Goal: Transaction & Acquisition: Book appointment/travel/reservation

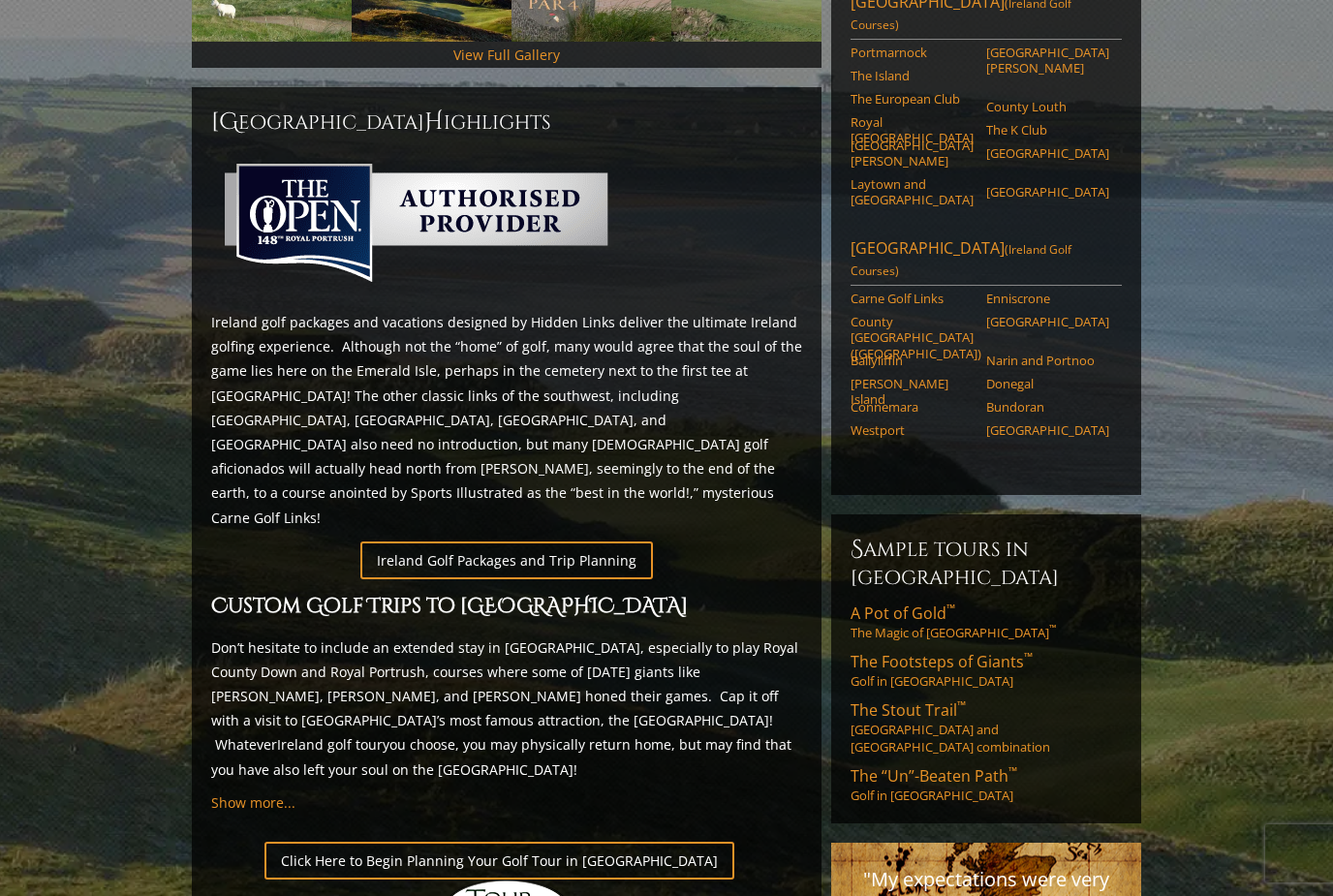
scroll to position [769, 0]
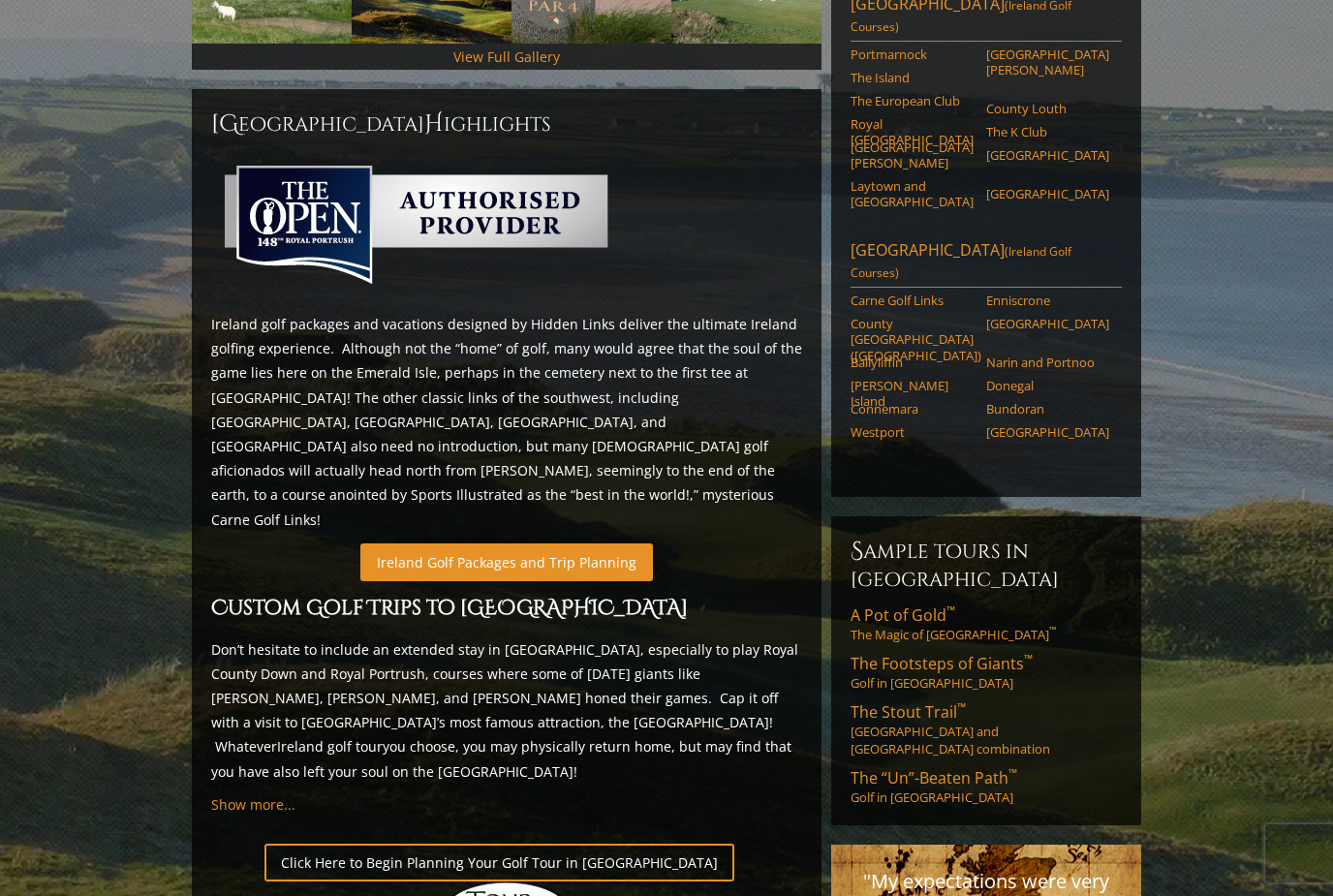
click at [600, 544] on link "Ireland Golf Packages and Trip Planning" at bounding box center [506, 562] width 293 height 38
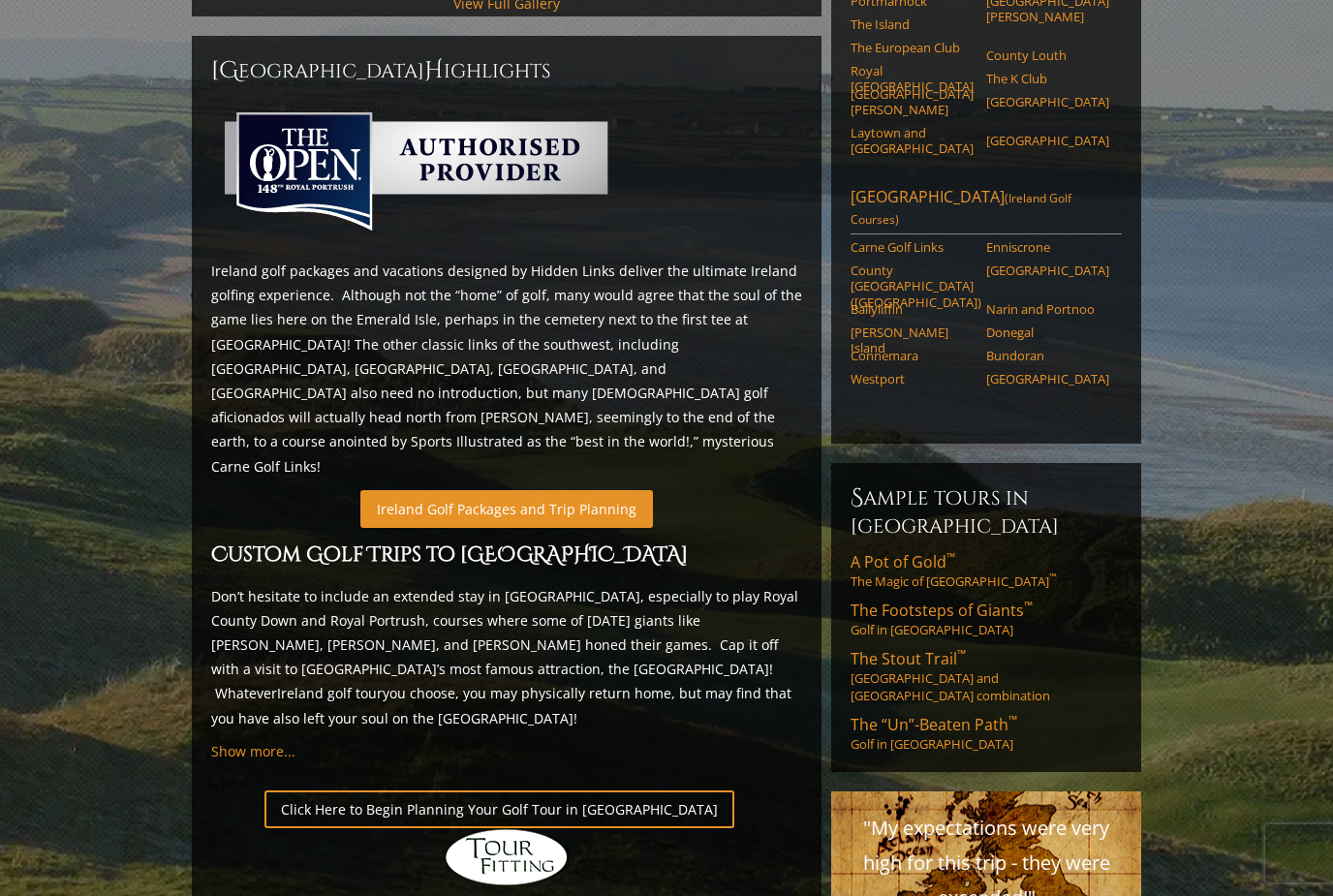
scroll to position [820, 0]
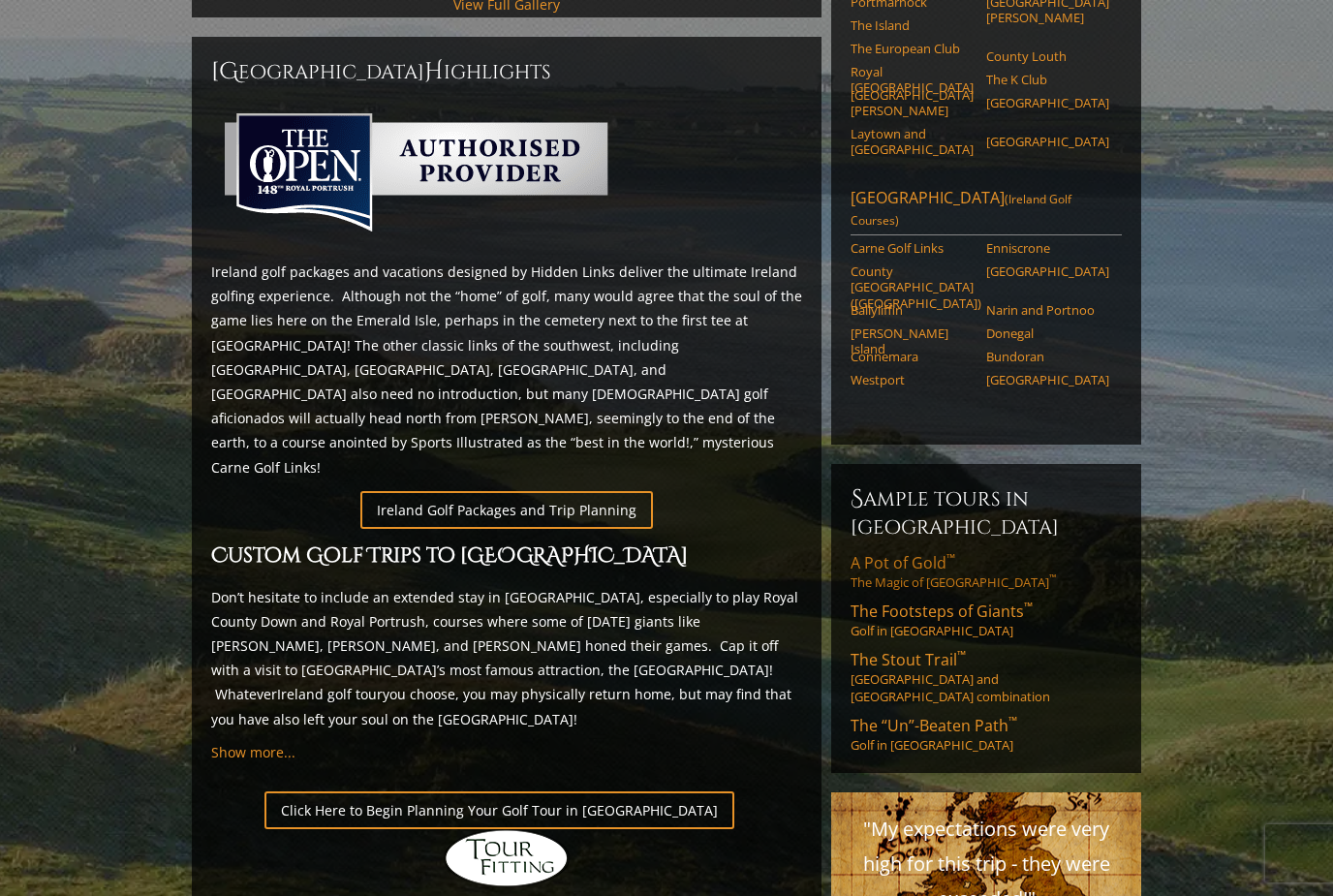
click at [945, 553] on link "A Pot of Gold ™ The Magic of Southwest Ireland ™" at bounding box center [986, 572] width 271 height 39
click at [977, 715] on span "The “Un”-Beaten Path ™" at bounding box center [933, 726] width 166 height 21
click at [979, 600] on link "The Footsteps of Giants ™ Golf in Northern Ireland" at bounding box center [986, 620] width 271 height 39
click at [1067, 649] on link "The Stout Trail ™ Dublin and Northern Ireland combination" at bounding box center [986, 677] width 271 height 56
click at [928, 553] on link "A Pot of Gold ™ The Magic of Southwest Ireland ™" at bounding box center [986, 572] width 271 height 39
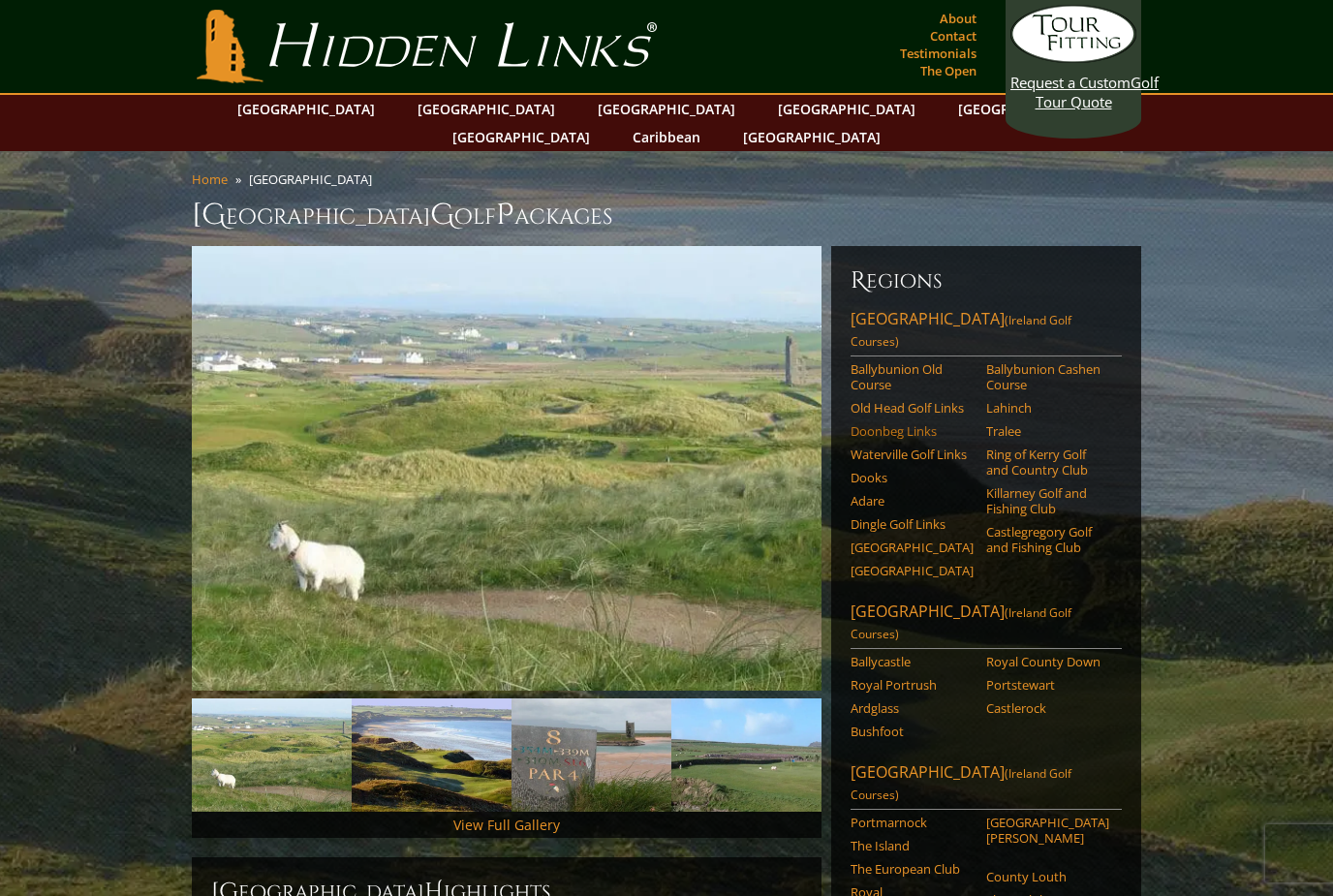
click at [907, 423] on link "Doonbeg Links" at bounding box center [912, 431] width 123 height 16
